Goal: Task Accomplishment & Management: Complete application form

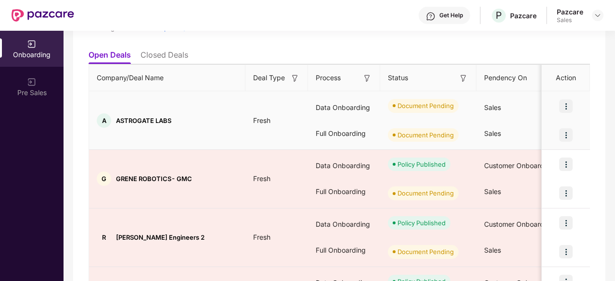
click at [563, 103] on img at bounding box center [565, 106] width 13 height 13
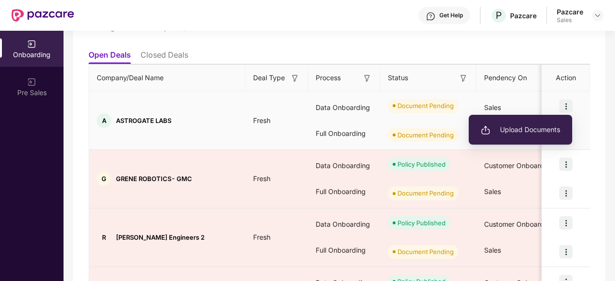
click at [513, 133] on span "Upload Documents" at bounding box center [520, 130] width 79 height 11
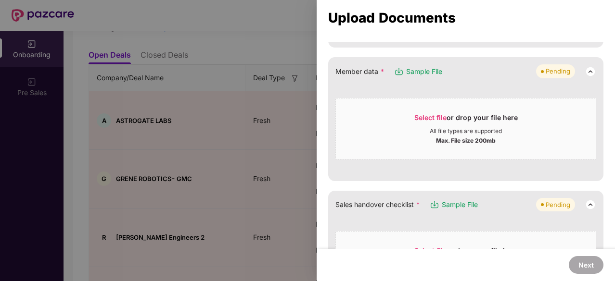
scroll to position [128, 0]
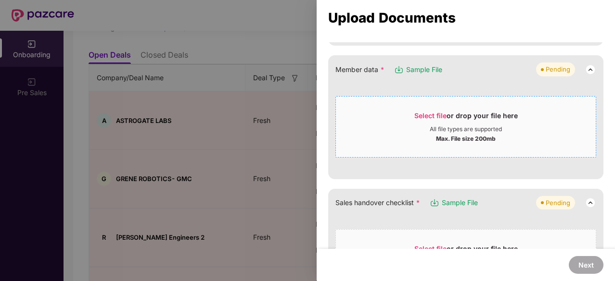
click at [434, 119] on div "Select file or drop your file here" at bounding box center [465, 118] width 103 height 14
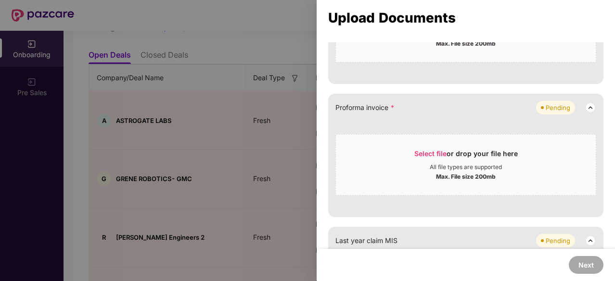
scroll to position [661, 0]
click at [428, 152] on span "Select file" at bounding box center [430, 155] width 32 height 8
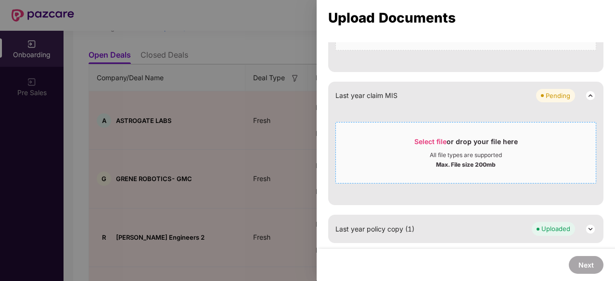
scroll to position [804, 0]
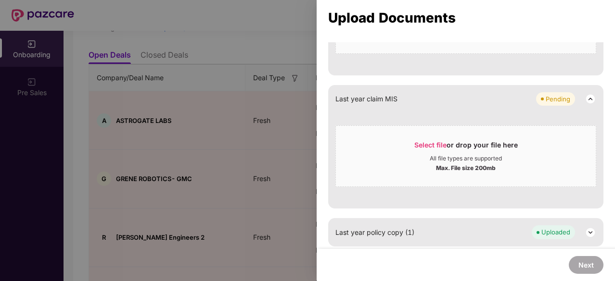
click at [344, 201] on div "Last year claim MIS Pending Select file or drop your file here All file types a…" at bounding box center [465, 147] width 275 height 124
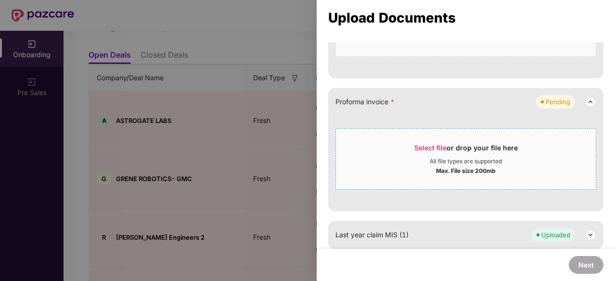
scroll to position [664, 0]
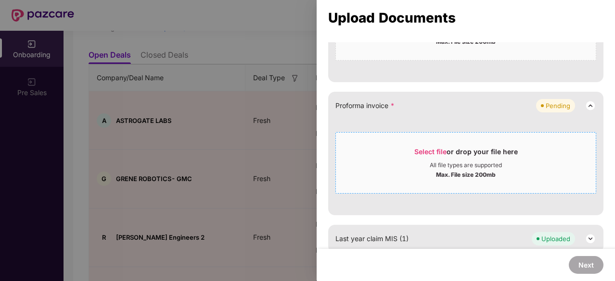
click at [459, 164] on div "All file types are supported" at bounding box center [466, 166] width 72 height 8
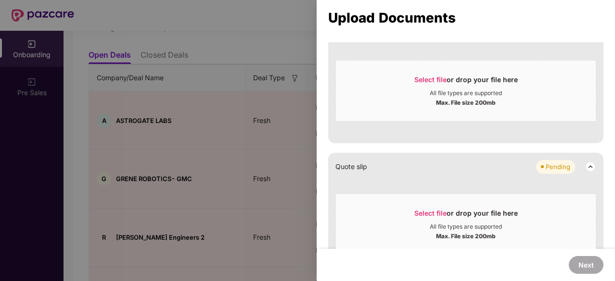
scroll to position [466, 0]
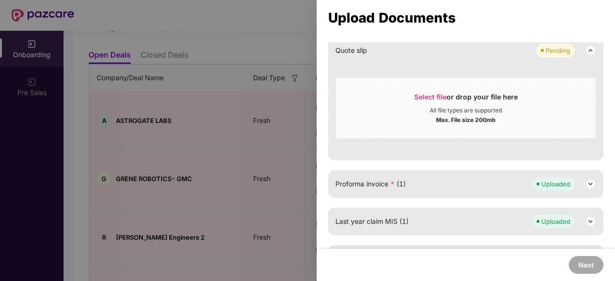
scroll to position [348, 0]
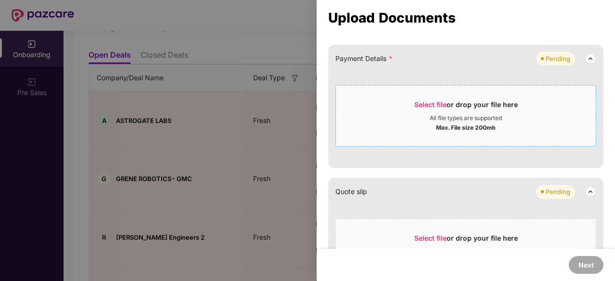
click at [378, 105] on div "Select file or drop your file here" at bounding box center [466, 107] width 260 height 14
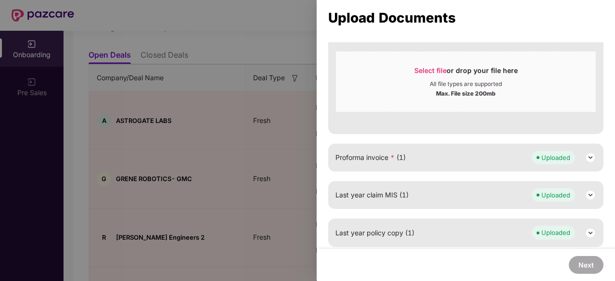
scroll to position [422, 0]
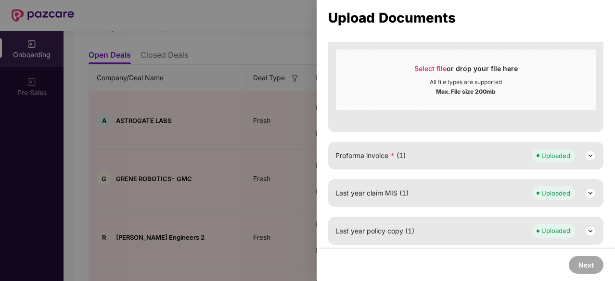
click at [477, 155] on div "Proforma invoice * (1) Uploaded" at bounding box center [465, 155] width 261 height 13
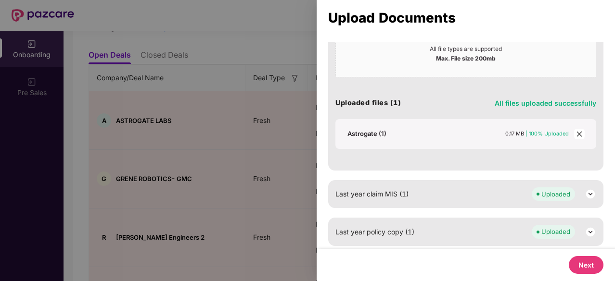
scroll to position [398, 0]
click at [588, 266] on button "Next" at bounding box center [586, 265] width 35 height 18
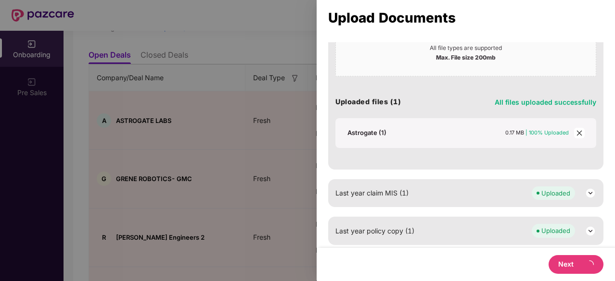
scroll to position [0, 0]
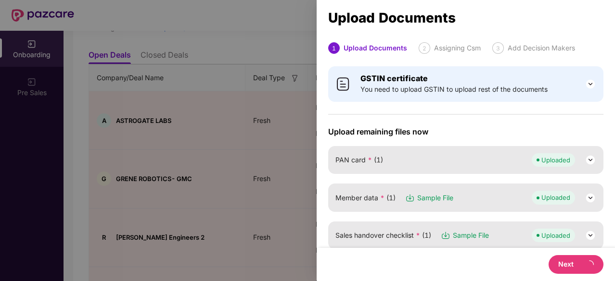
select select "**********"
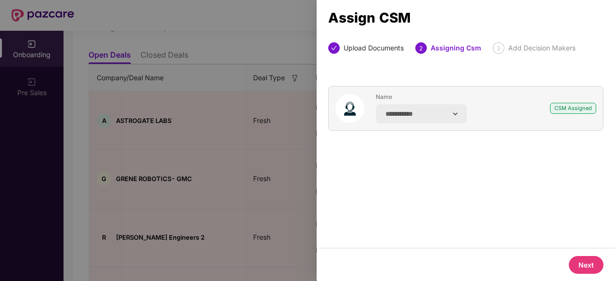
click at [588, 266] on button "Next" at bounding box center [586, 265] width 35 height 18
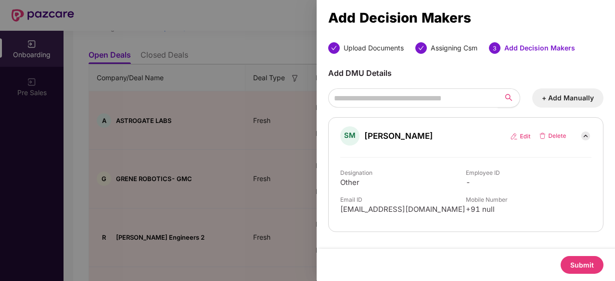
click at [581, 263] on button "Submit" at bounding box center [581, 265] width 43 height 18
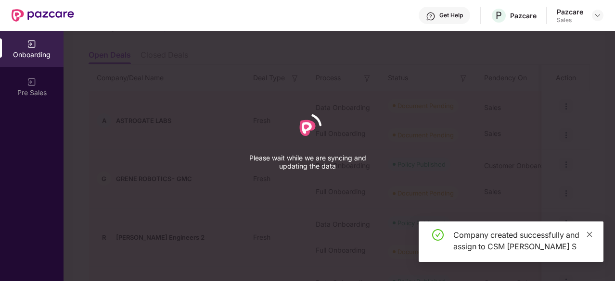
click at [591, 234] on icon "close" at bounding box center [589, 234] width 7 height 7
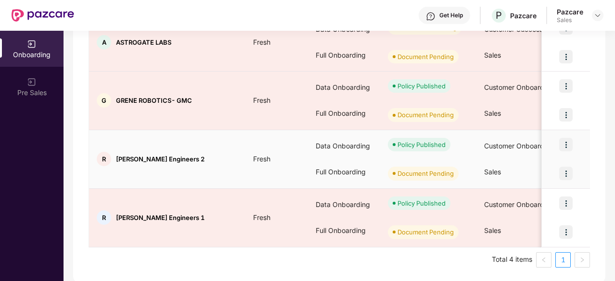
click at [565, 167] on img at bounding box center [565, 173] width 13 height 13
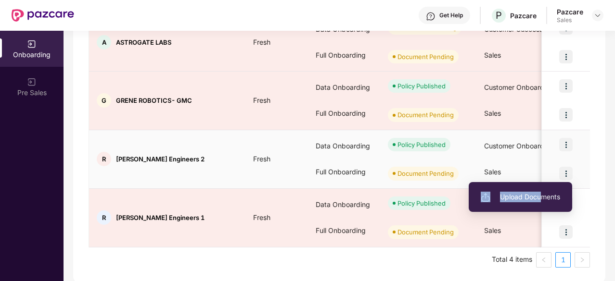
drag, startPoint x: 543, startPoint y: 177, endPoint x: 541, endPoint y: 190, distance: 12.2
click at [541, 190] on div "Upload Documents" at bounding box center [520, 196] width 103 height 39
click at [541, 190] on li "Upload Documents" at bounding box center [520, 197] width 103 height 20
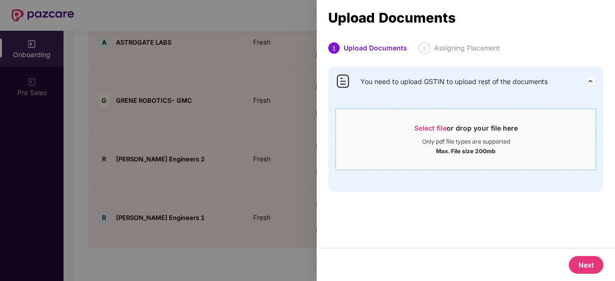
click at [443, 120] on span "Select file or drop your file here Only pdf file types are supported Max. File …" at bounding box center [466, 139] width 260 height 46
click at [253, 183] on div at bounding box center [307, 140] width 615 height 281
click at [183, 241] on div at bounding box center [307, 140] width 615 height 281
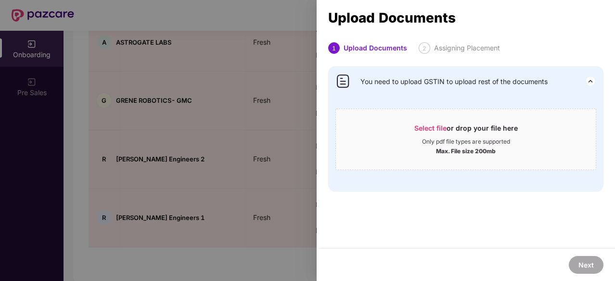
click at [230, 151] on div at bounding box center [307, 140] width 615 height 281
click at [579, 250] on div "Next" at bounding box center [466, 265] width 298 height 32
click at [240, 139] on div at bounding box center [307, 140] width 615 height 281
click at [271, 218] on div at bounding box center [307, 140] width 615 height 281
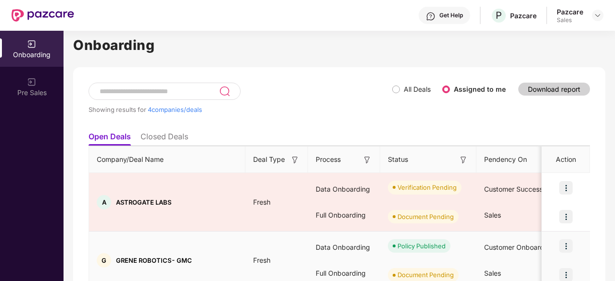
scroll to position [8, 0]
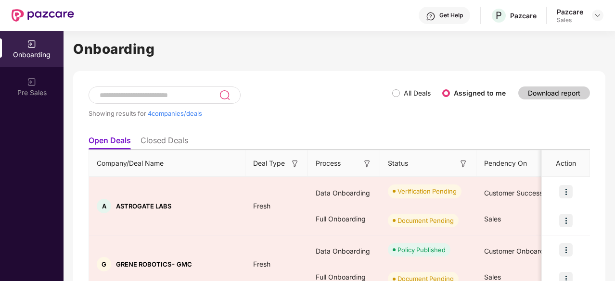
click at [151, 138] on li "Closed Deals" at bounding box center [164, 143] width 48 height 14
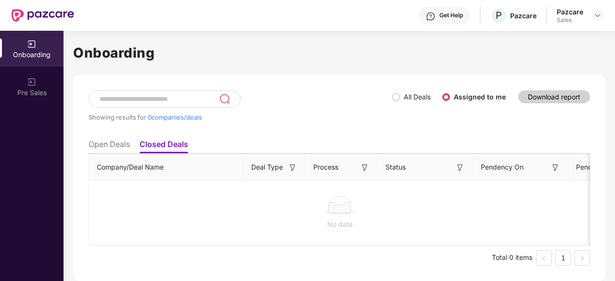
scroll to position [0, 0]
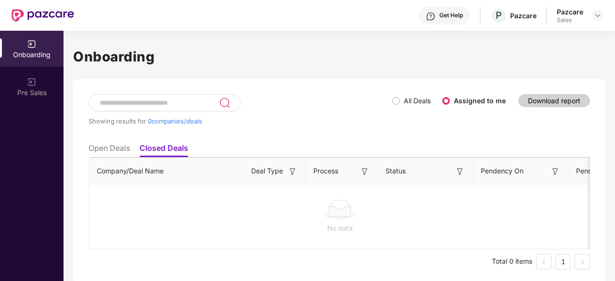
click at [126, 147] on li "Open Deals" at bounding box center [109, 150] width 41 height 14
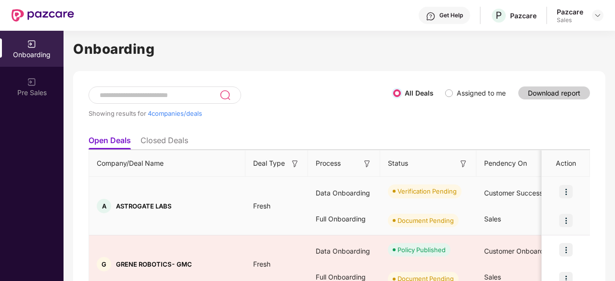
scroll to position [7, 0]
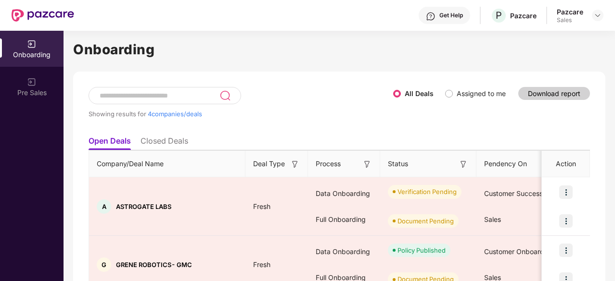
click at [185, 136] on li "Closed Deals" at bounding box center [164, 143] width 48 height 14
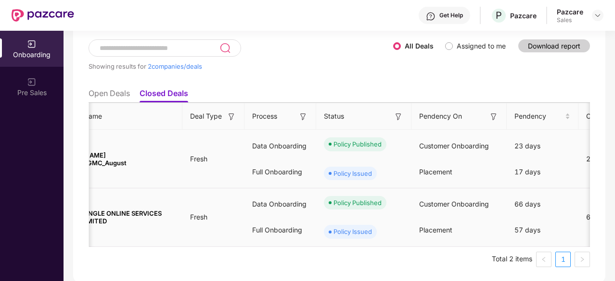
scroll to position [0, 0]
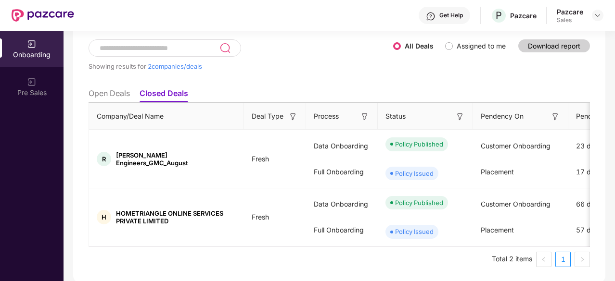
click at [114, 89] on li "Open Deals" at bounding box center [109, 96] width 41 height 14
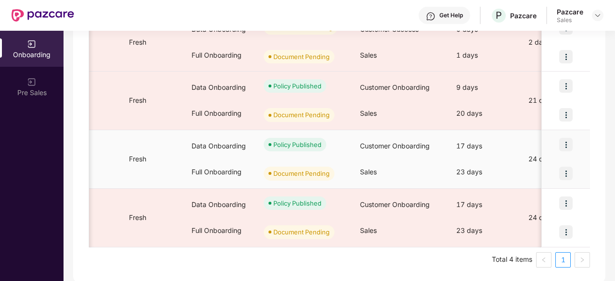
scroll to position [0, 125]
click at [564, 173] on img at bounding box center [565, 173] width 13 height 13
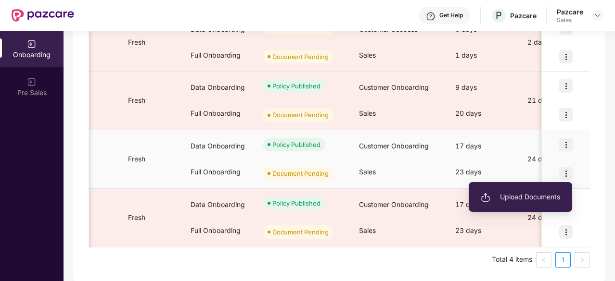
click at [525, 190] on li "Upload Documents" at bounding box center [520, 197] width 103 height 20
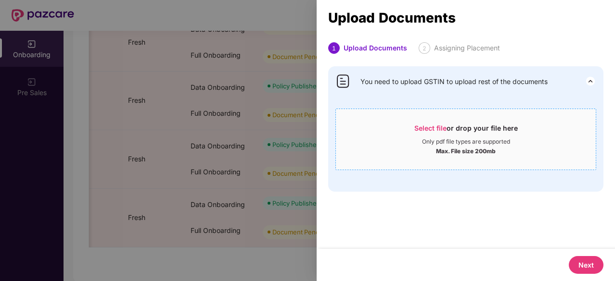
click at [421, 127] on span "Select file" at bounding box center [430, 128] width 32 height 8
click at [270, 21] on div at bounding box center [307, 140] width 615 height 281
click at [584, 22] on div "Upload Documents" at bounding box center [465, 18] width 275 height 11
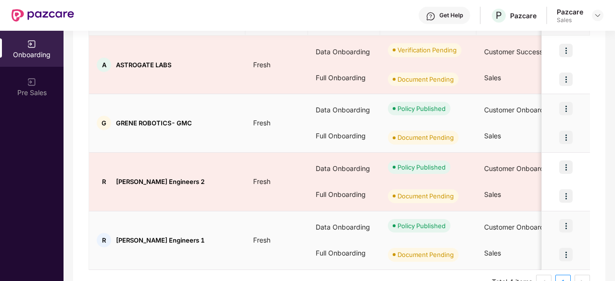
scroll to position [156, 0]
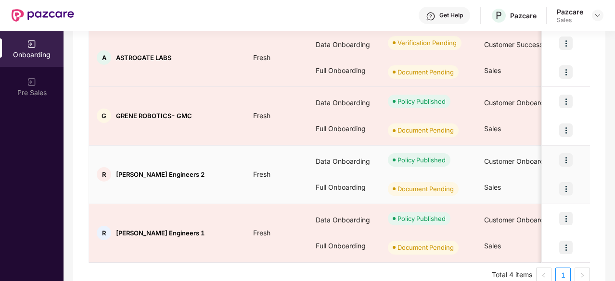
click at [564, 159] on img at bounding box center [565, 159] width 13 height 13
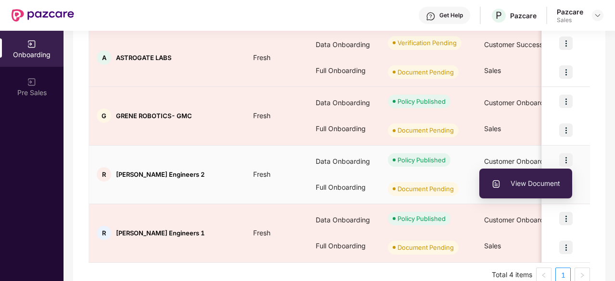
click at [532, 181] on span "View Document" at bounding box center [525, 183] width 69 height 11
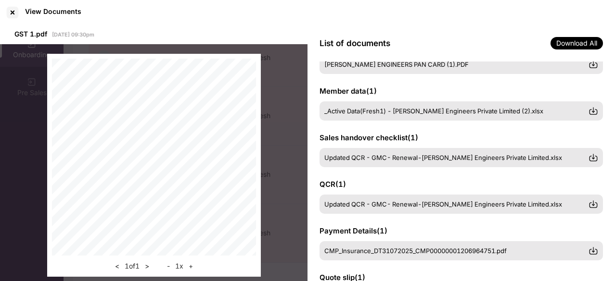
scroll to position [0, 0]
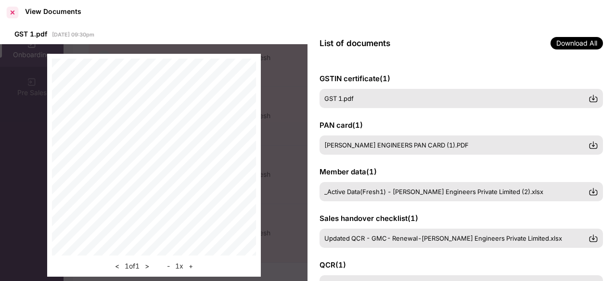
click at [8, 12] on div at bounding box center [12, 12] width 15 height 15
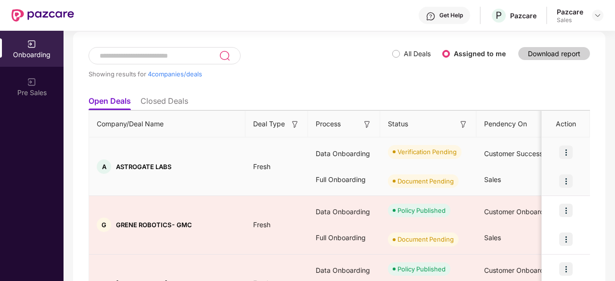
click at [568, 175] on img at bounding box center [565, 181] width 13 height 13
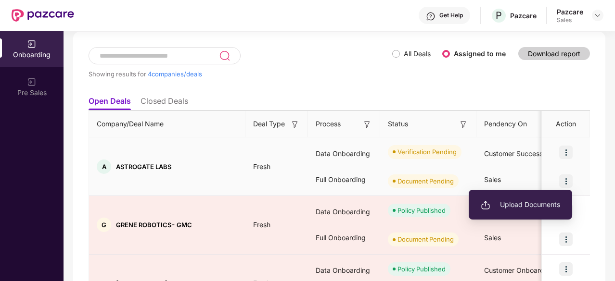
click at [537, 199] on li "Upload Documents" at bounding box center [520, 205] width 103 height 20
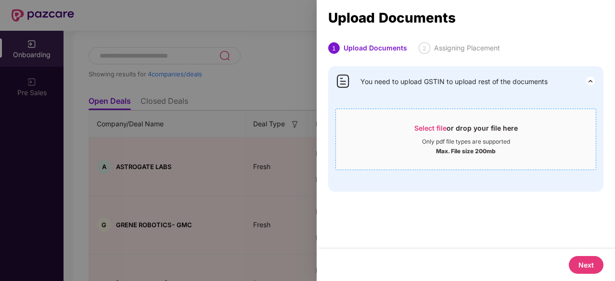
click at [423, 128] on span "Select file" at bounding box center [430, 128] width 32 height 8
click at [462, 128] on div "Select file or drop your file here" at bounding box center [465, 131] width 103 height 14
